Goal: Task Accomplishment & Management: Use online tool/utility

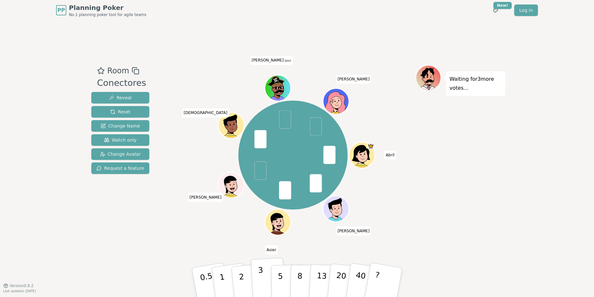
click at [260, 258] on p "3" at bounding box center [261, 283] width 7 height 35
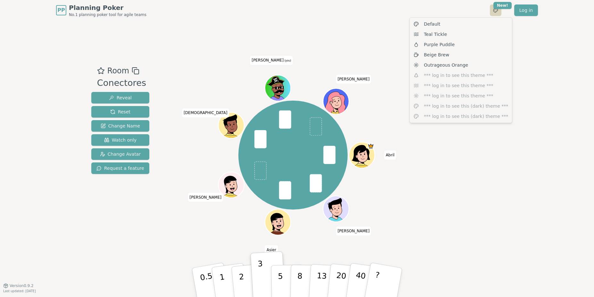
click at [498, 9] on html "PP Planning Poker No.1 planning poker tool for agile teams Toggle theme New! Lo…" at bounding box center [297, 148] width 594 height 297
click at [514, 59] on html "PP Planning Poker No.1 planning poker tool for agile teams Toggle theme New! Lo…" at bounding box center [297, 148] width 594 height 297
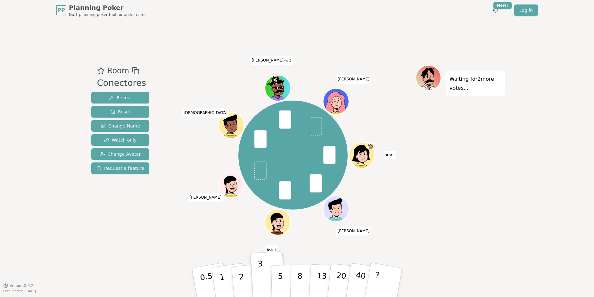
click at [465, 142] on div "Waiting for 2 more votes..." at bounding box center [461, 153] width 90 height 176
click at [179, 53] on div "Room Conectores Reveal Reset Change Name Watch only Change Avatar Request a fea…" at bounding box center [297, 153] width 417 height 265
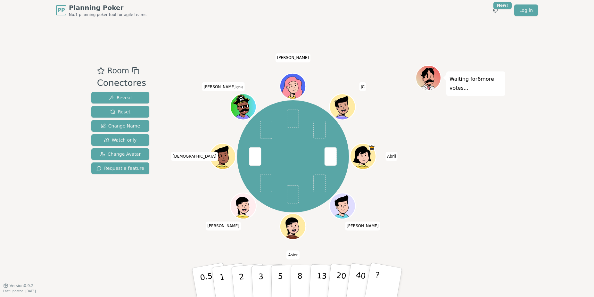
drag, startPoint x: 244, startPoint y: 284, endPoint x: 140, endPoint y: 248, distance: 109.6
click at [140, 248] on div "Room Conectores Reveal Reset Change Name Watch only Change Avatar Request a fea…" at bounding box center [297, 153] width 417 height 265
click at [245, 258] on button "2" at bounding box center [249, 282] width 37 height 51
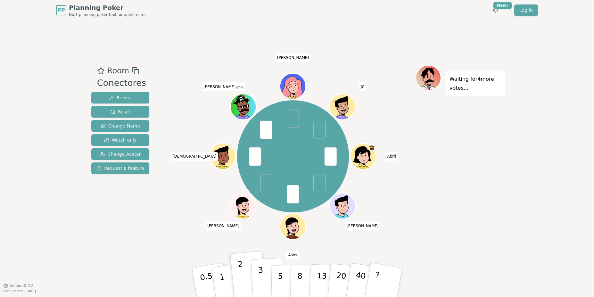
click at [260, 258] on p "3" at bounding box center [261, 283] width 7 height 35
drag, startPoint x: 261, startPoint y: 275, endPoint x: 244, endPoint y: 156, distance: 120.2
click at [244, 161] on div "Room Conectores Reveal Reset Change Name Watch only Change Avatar Request a fea…" at bounding box center [297, 153] width 417 height 176
click at [262, 258] on p "3" at bounding box center [261, 283] width 7 height 35
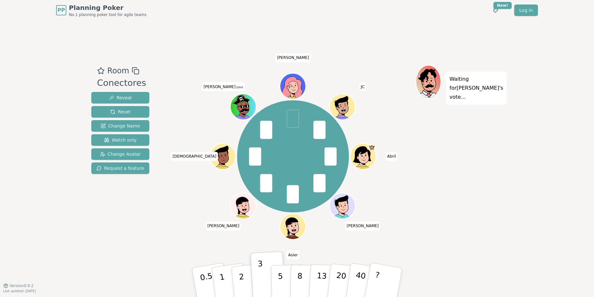
click at [434, 156] on div "Waiting for [PERSON_NAME] 's vote..." at bounding box center [461, 153] width 90 height 176
click at [454, 175] on div "Waiting for [PERSON_NAME] 's vote..." at bounding box center [461, 153] width 90 height 176
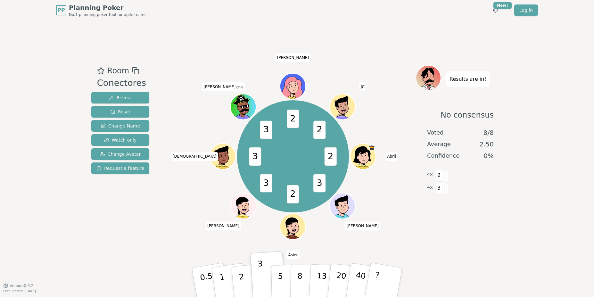
click at [188, 199] on div "2 3 2 3 3 3 2 2 [PERSON_NAME] Asier [PERSON_NAME] (you) [PERSON_NAME]" at bounding box center [293, 157] width 245 height 160
click at [188, 193] on div "2 3 2 3 3 3 2 2 [PERSON_NAME] Asier [PERSON_NAME] (you) [PERSON_NAME]" at bounding box center [293, 157] width 245 height 160
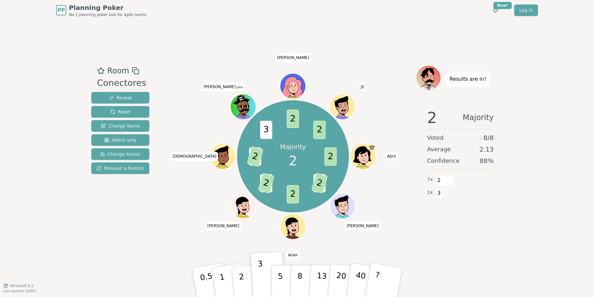
click at [372, 42] on div "Room Conectores Reveal Reset Change Name Watch only Change Avatar Request a fea…" at bounding box center [297, 153] width 417 height 265
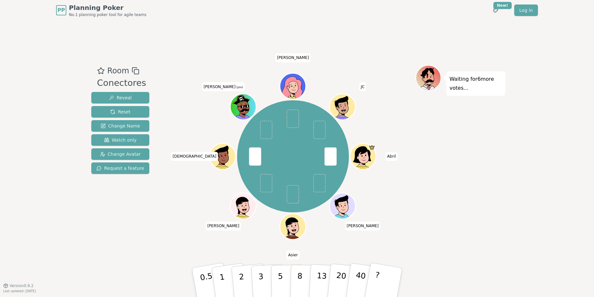
click at [481, 185] on div "Waiting for 6 more votes..." at bounding box center [461, 153] width 90 height 176
click at [309, 28] on div "Room Conectores Reveal Reset Change Name Watch only Change Avatar Request a fea…" at bounding box center [297, 153] width 417 height 265
drag, startPoint x: 429, startPoint y: 155, endPoint x: 503, endPoint y: 245, distance: 116.6
click at [512, 258] on div "PP Planning Poker No.1 planning poker tool for agile teams Toggle theme New! Lo…" at bounding box center [297, 148] width 594 height 297
click at [531, 161] on div "PP Planning Poker No.1 planning poker tool for agile teams Toggle theme New! Lo…" at bounding box center [297, 148] width 594 height 297
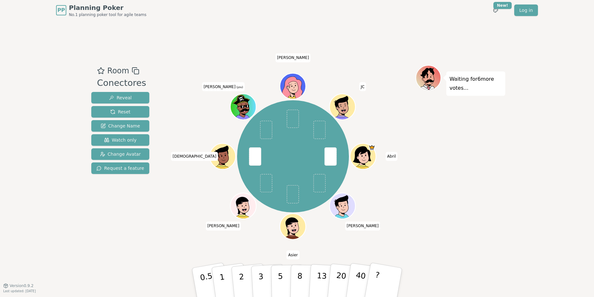
click at [531, 181] on div "PP Planning Poker No.1 planning poker tool for agile teams Toggle theme New! Lo…" at bounding box center [297, 148] width 594 height 297
click at [223, 258] on p "1" at bounding box center [223, 283] width 10 height 35
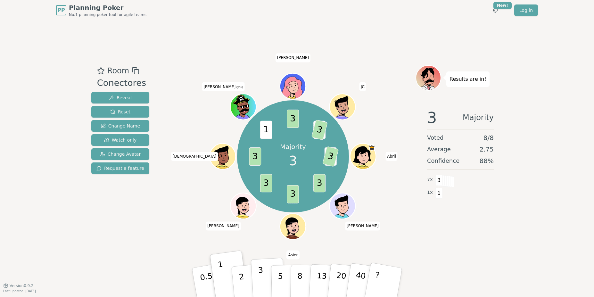
click at [263, 258] on button "3" at bounding box center [268, 283] width 35 height 50
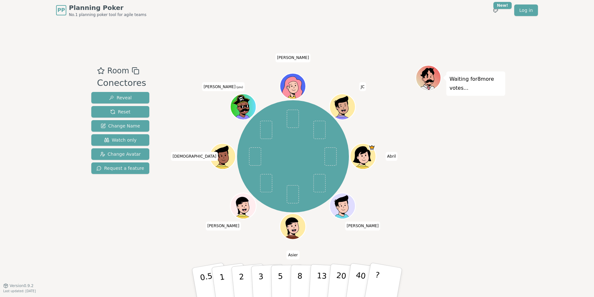
click at [420, 166] on div "Waiting for 8 more votes..." at bounding box center [461, 153] width 90 height 176
click at [423, 157] on div "Waiting for 8 more votes..." at bounding box center [461, 153] width 90 height 176
